Goal: Transaction & Acquisition: Obtain resource

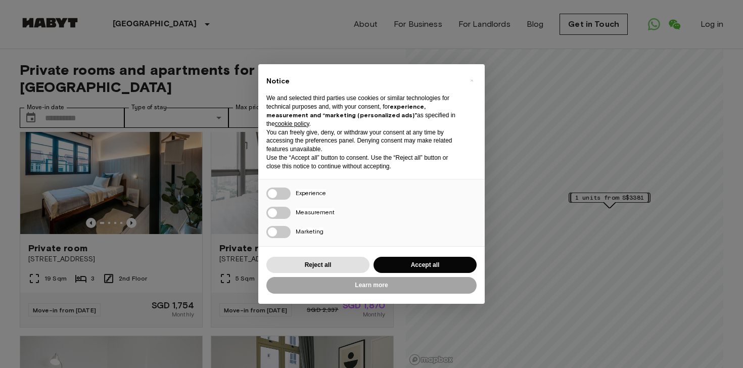
scroll to position [27, 0]
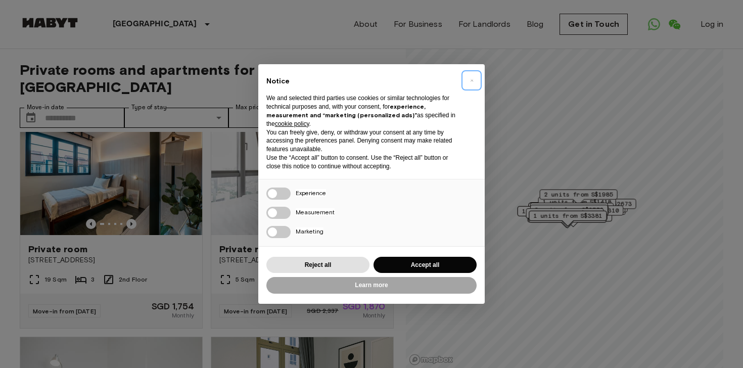
click at [470, 77] on span "×" at bounding box center [472, 80] width 4 height 12
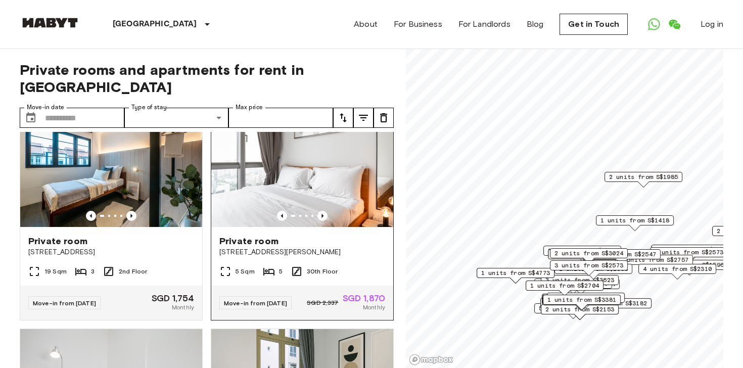
scroll to position [34, 0]
click at [280, 190] on img at bounding box center [302, 166] width 182 height 121
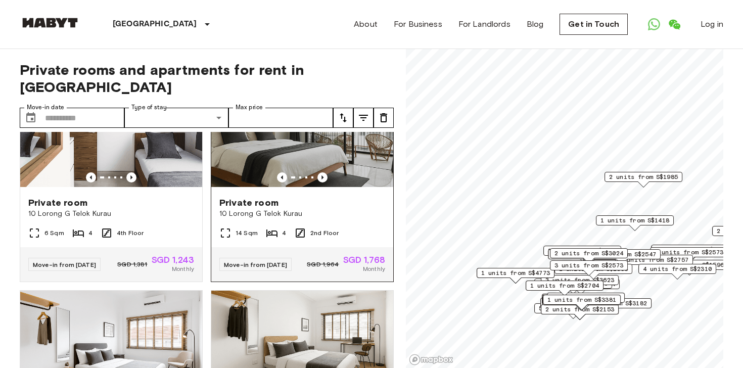
scroll to position [1415, 0]
click at [318, 227] on div "14 Sqm 4 2nd Floor" at bounding box center [302, 237] width 182 height 20
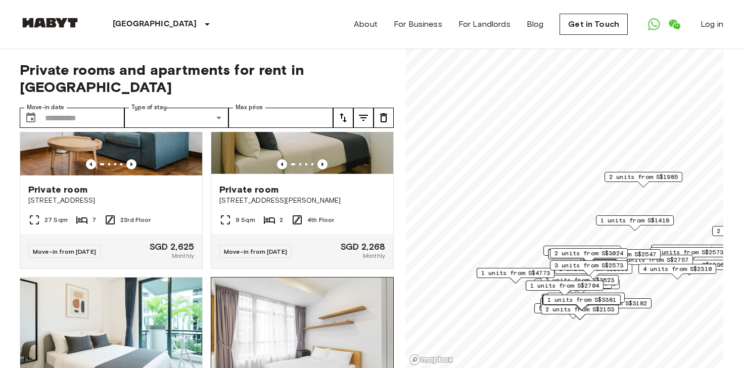
scroll to position [0, 0]
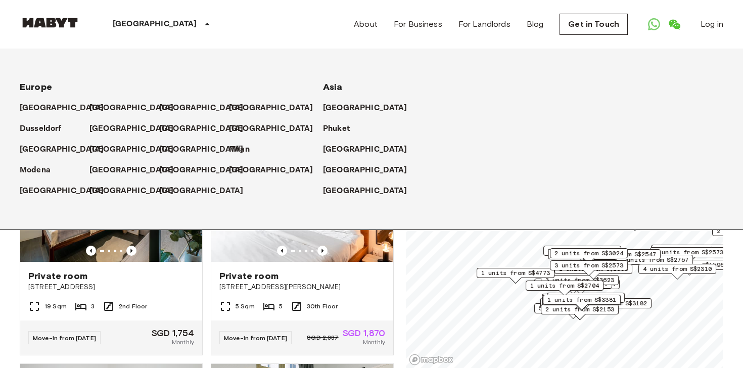
click at [150, 35] on div "[GEOGRAPHIC_DATA]" at bounding box center [162, 24] width 165 height 49
click at [201, 26] on icon at bounding box center [207, 24] width 12 height 12
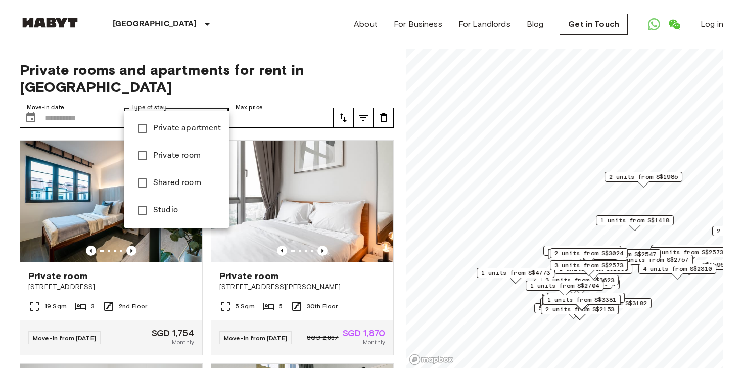
click at [189, 98] on div at bounding box center [371, 184] width 743 height 368
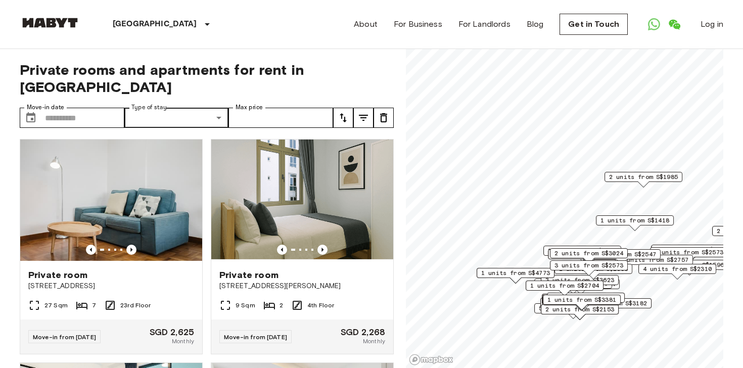
scroll to position [224, 0]
click at [367, 109] on button "tune" at bounding box center [364, 118] width 20 height 20
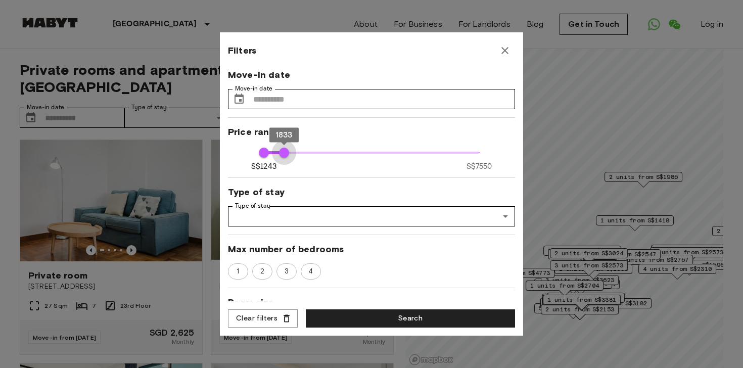
type input "****"
drag, startPoint x: 480, startPoint y: 157, endPoint x: 283, endPoint y: 157, distance: 197.2
click at [283, 158] on span "1833" at bounding box center [284, 153] width 10 height 10
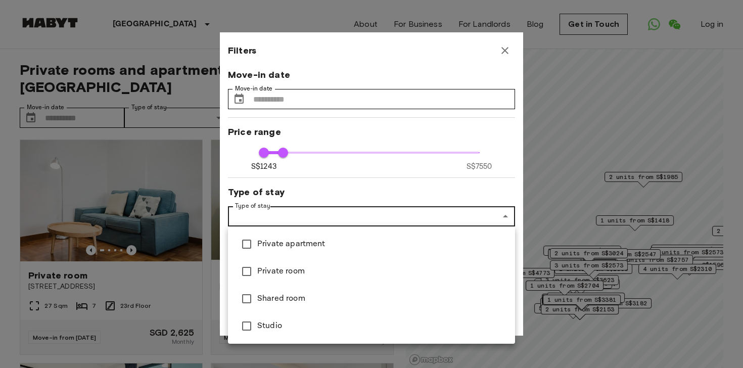
click at [333, 224] on div at bounding box center [371, 184] width 743 height 368
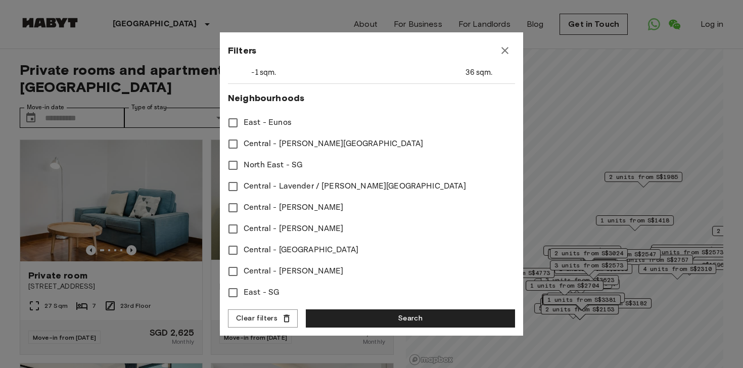
scroll to position [257, 0]
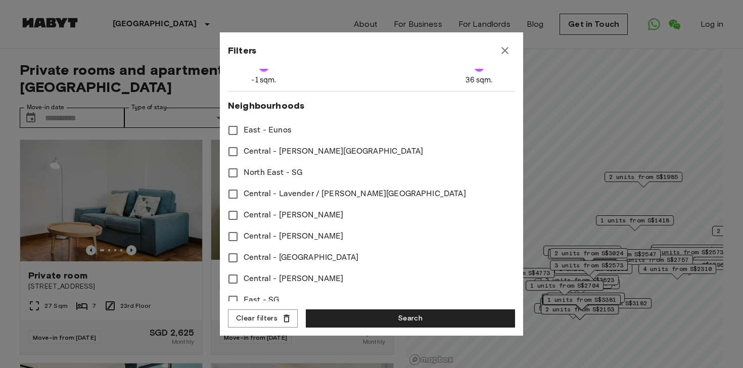
click at [268, 147] on span "Central - Farrer Park" at bounding box center [334, 152] width 180 height 12
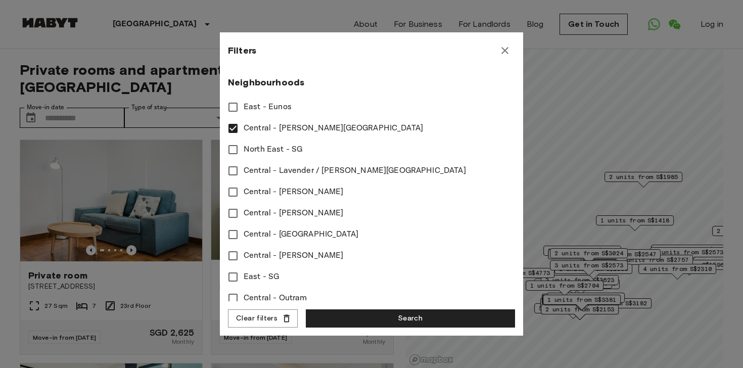
click at [275, 166] on span "Central - Lavender / Farrer Park" at bounding box center [355, 171] width 223 height 12
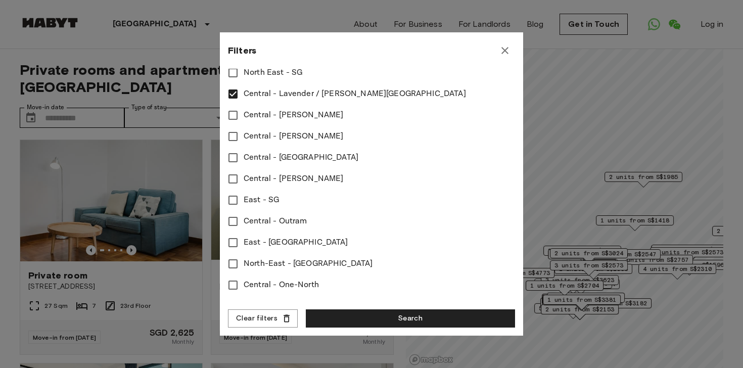
scroll to position [363, 0]
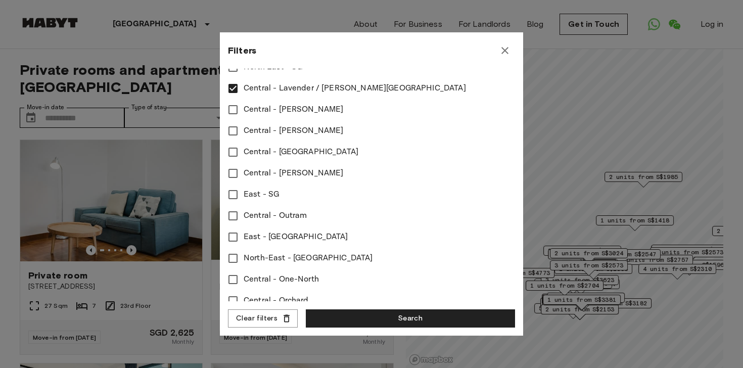
click at [261, 133] on span "Central - Newton" at bounding box center [294, 131] width 100 height 12
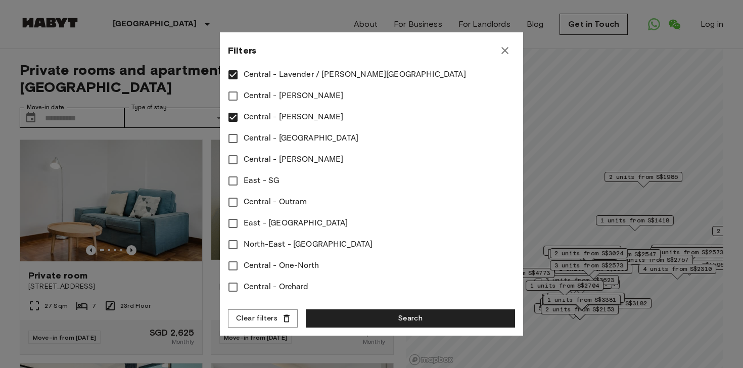
scroll to position [381, 0]
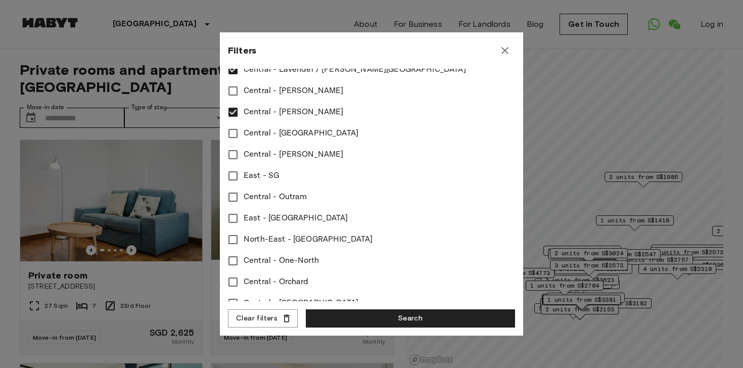
click at [262, 135] on span "Central - Raffles Place" at bounding box center [301, 133] width 115 height 12
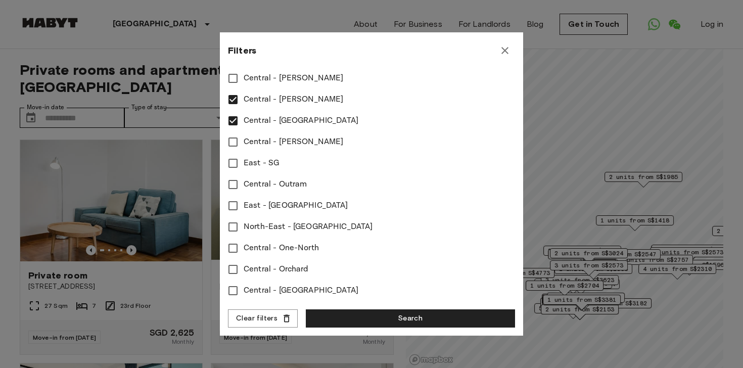
click at [263, 145] on span "Central - Tiong Bahru" at bounding box center [294, 142] width 100 height 12
click at [265, 181] on span "Central - Outram" at bounding box center [275, 185] width 63 height 12
click at [268, 268] on span "Central - Orchard" at bounding box center [276, 269] width 65 height 12
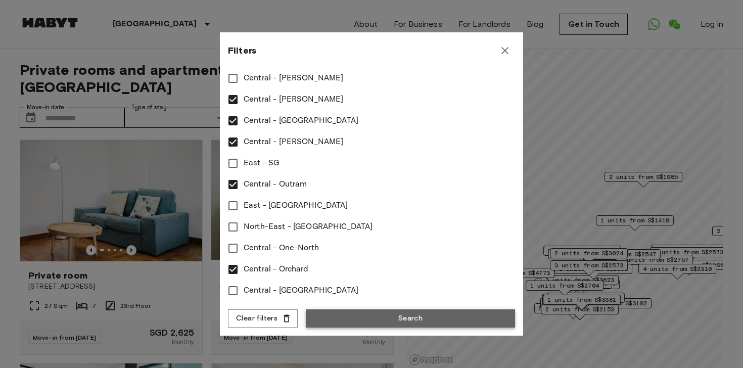
click at [353, 319] on button "Search" at bounding box center [410, 319] width 209 height 19
type input "****"
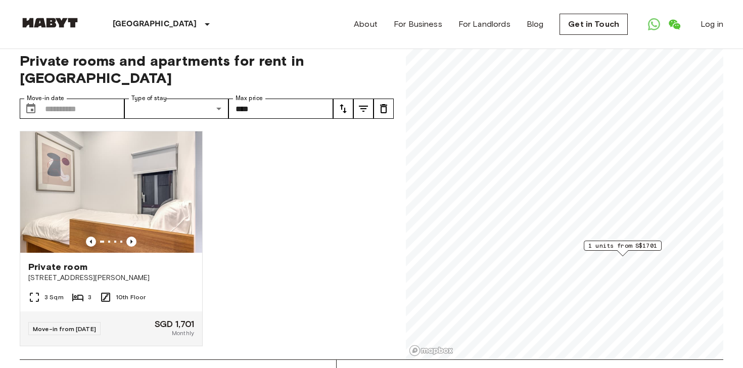
scroll to position [14, 0]
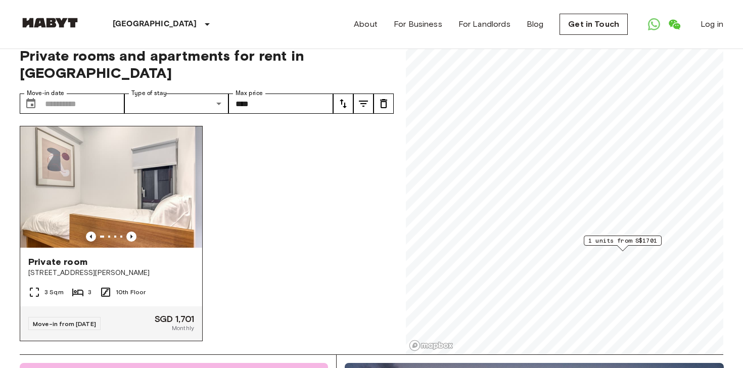
click at [147, 205] on img at bounding box center [111, 186] width 182 height 121
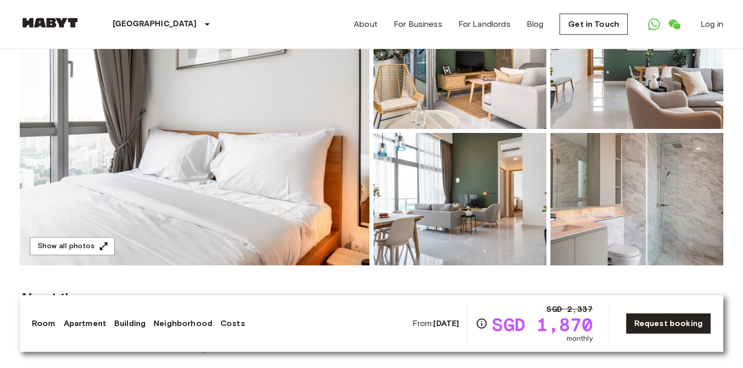
scroll to position [138, 0]
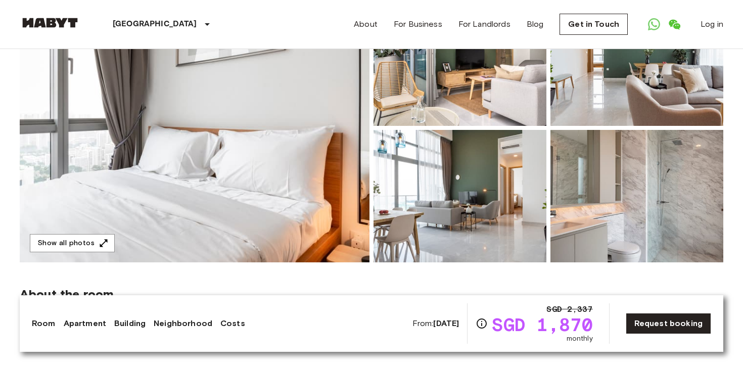
click at [597, 172] on img at bounding box center [637, 196] width 173 height 133
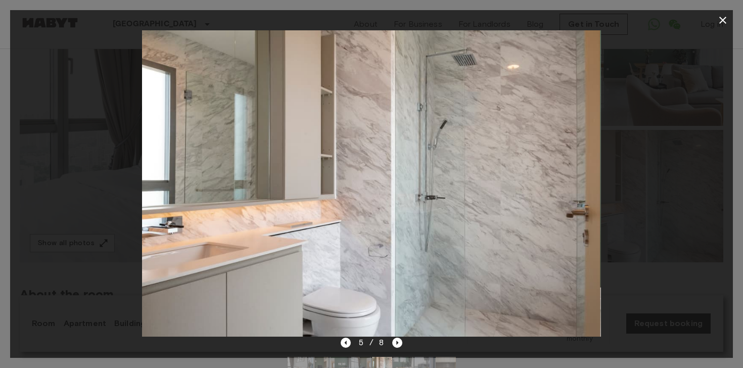
click at [662, 133] on div at bounding box center [371, 183] width 723 height 306
click at [723, 32] on div at bounding box center [371, 183] width 723 height 306
click at [723, 22] on icon "button" at bounding box center [723, 20] width 12 height 12
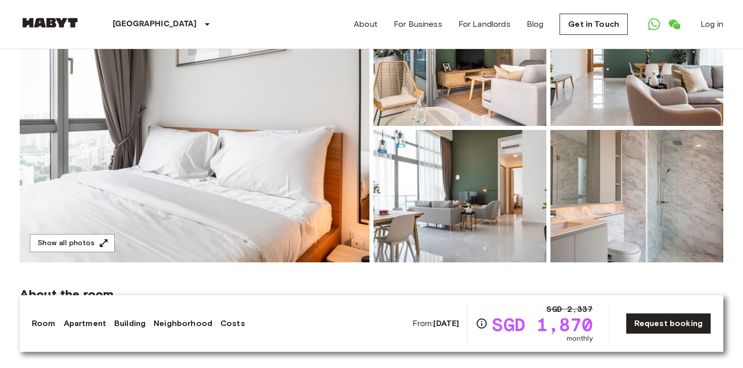
click at [510, 210] on img at bounding box center [460, 196] width 173 height 133
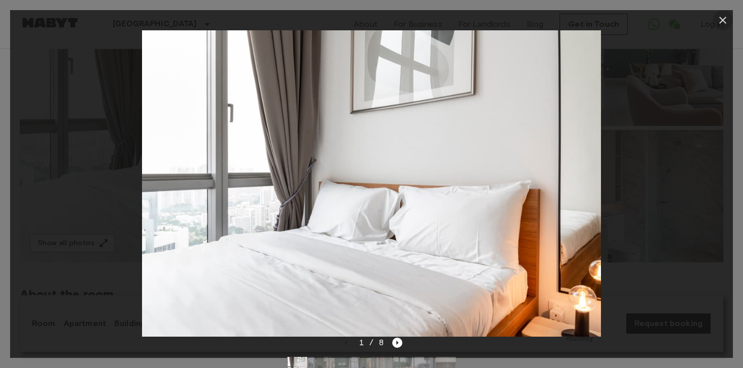
click at [719, 22] on icon "button" at bounding box center [723, 20] width 12 height 12
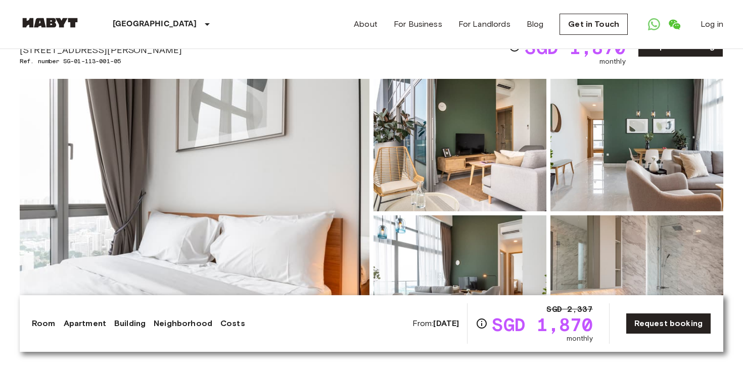
scroll to position [0, 0]
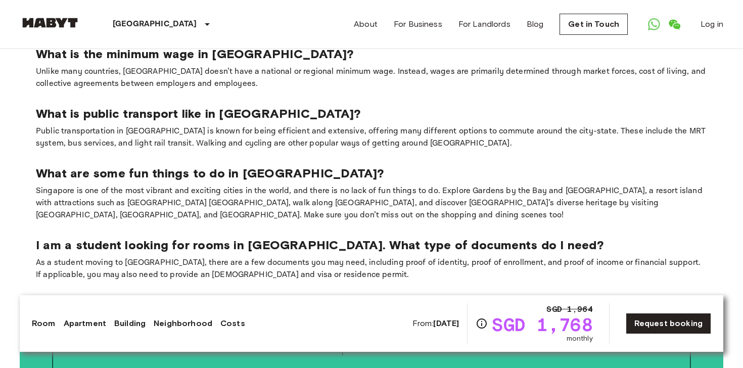
scroll to position [2080, 0]
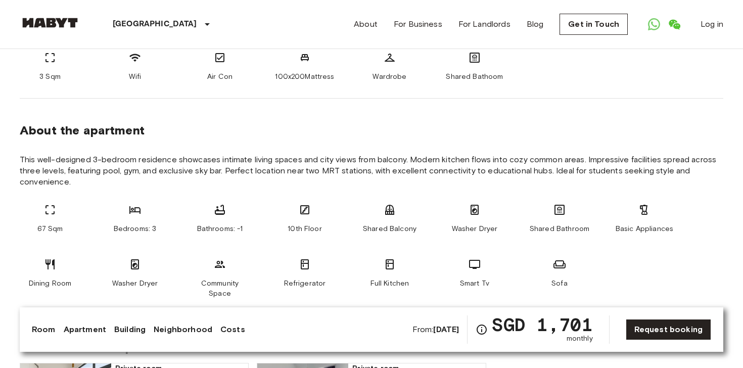
scroll to position [442, 0]
